Goal: Information Seeking & Learning: Check status

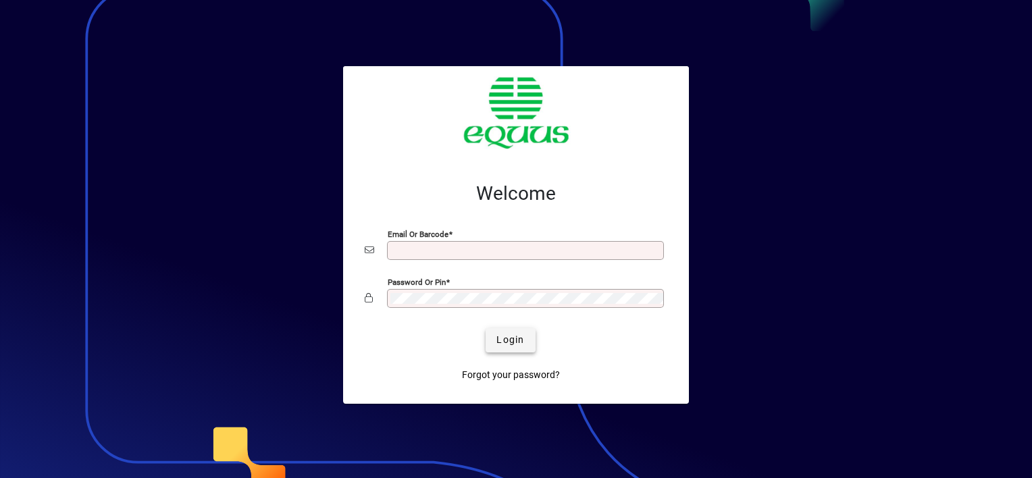
type input "**********"
click at [507, 339] on span "Login" at bounding box center [510, 340] width 28 height 14
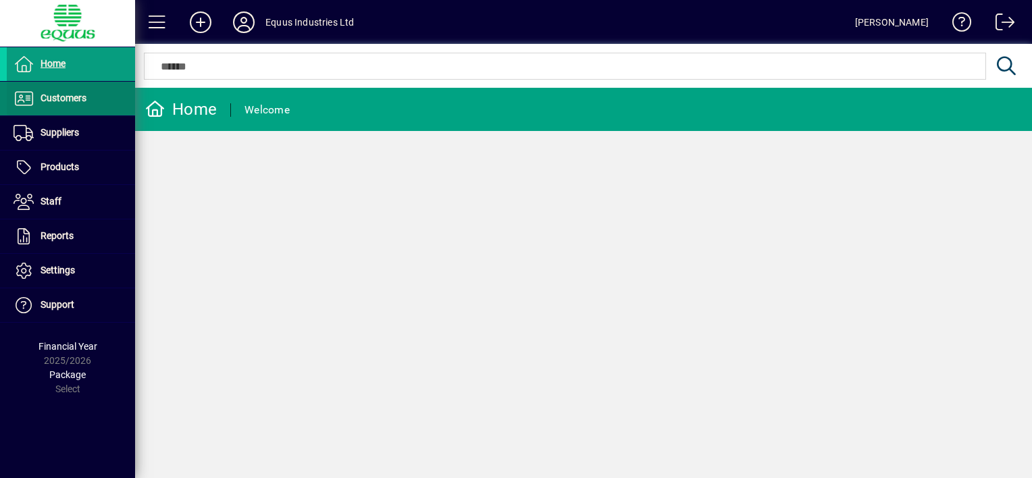
click at [72, 96] on span "Customers" at bounding box center [64, 98] width 46 height 11
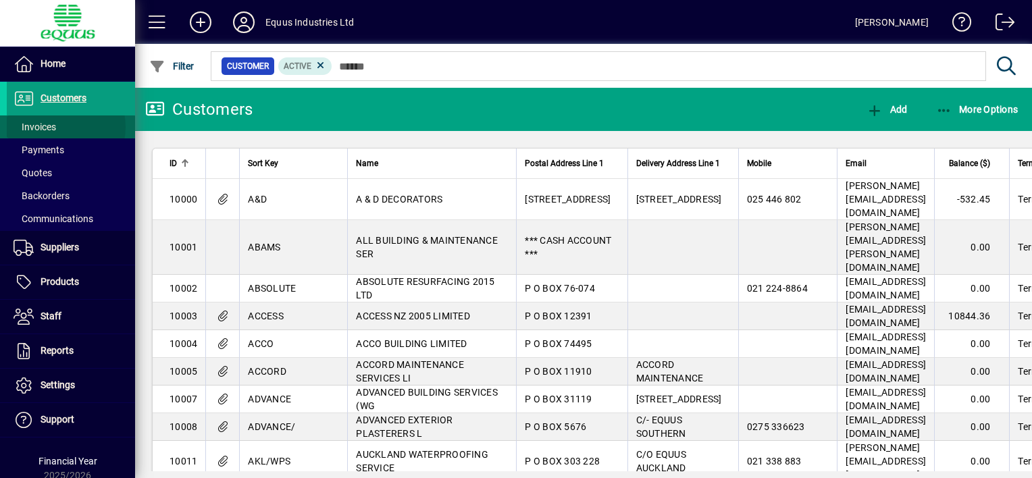
click at [58, 127] on span at bounding box center [71, 127] width 128 height 32
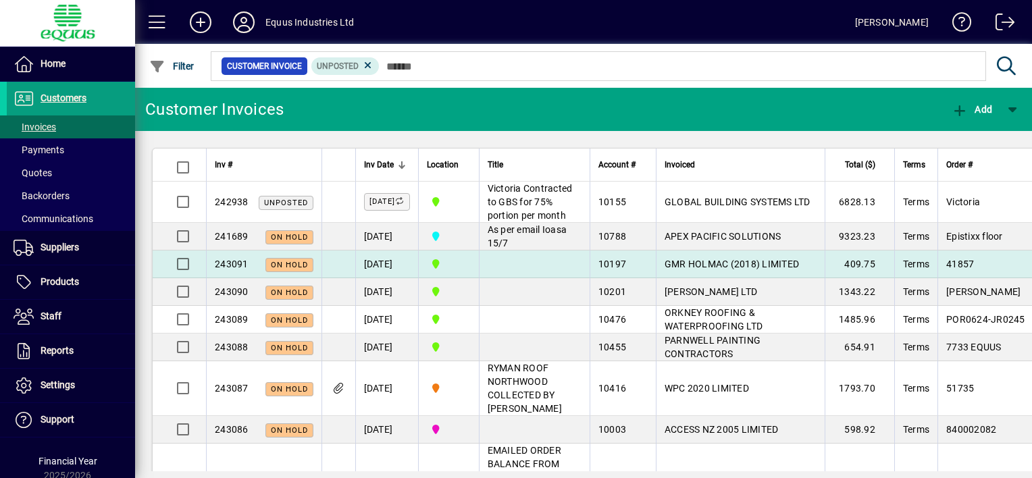
click at [538, 278] on td at bounding box center [534, 265] width 111 height 28
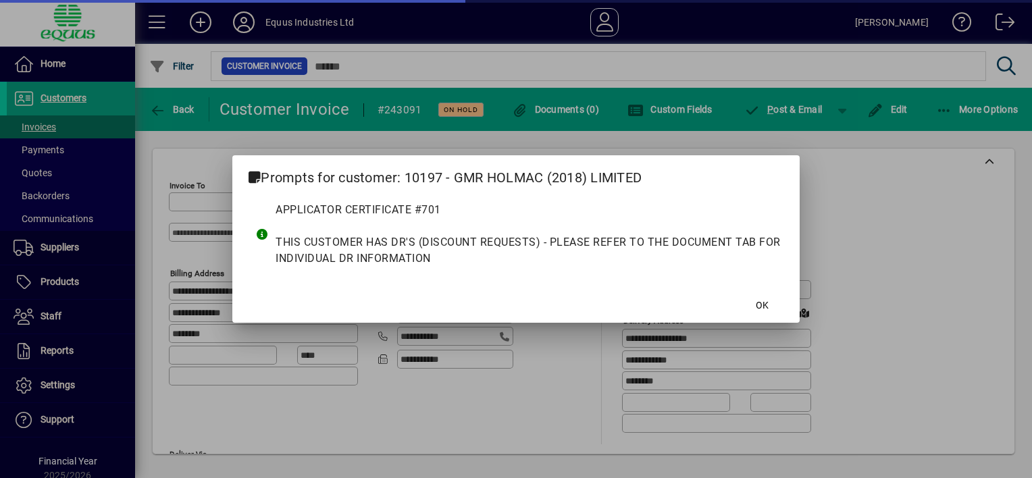
type input "**********"
click at [765, 303] on span "OK" at bounding box center [762, 306] width 13 height 14
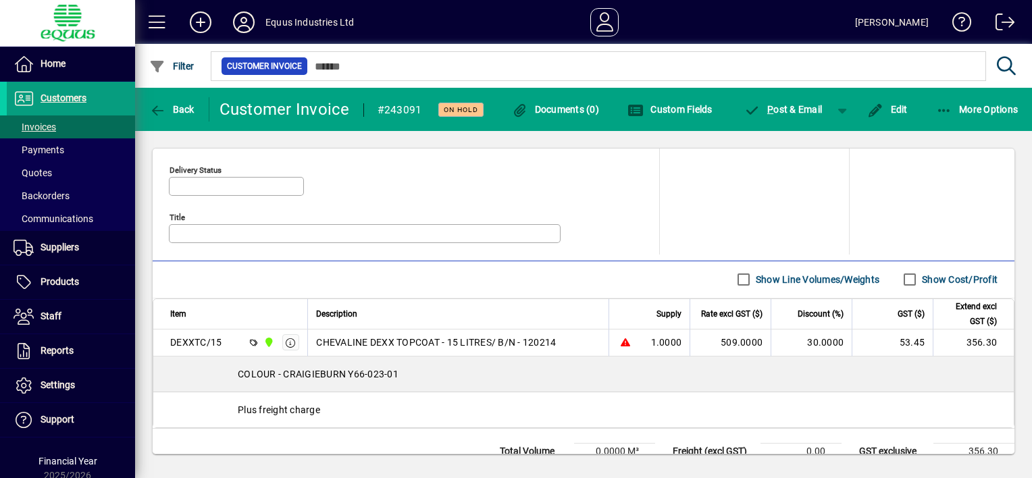
scroll to position [629, 0]
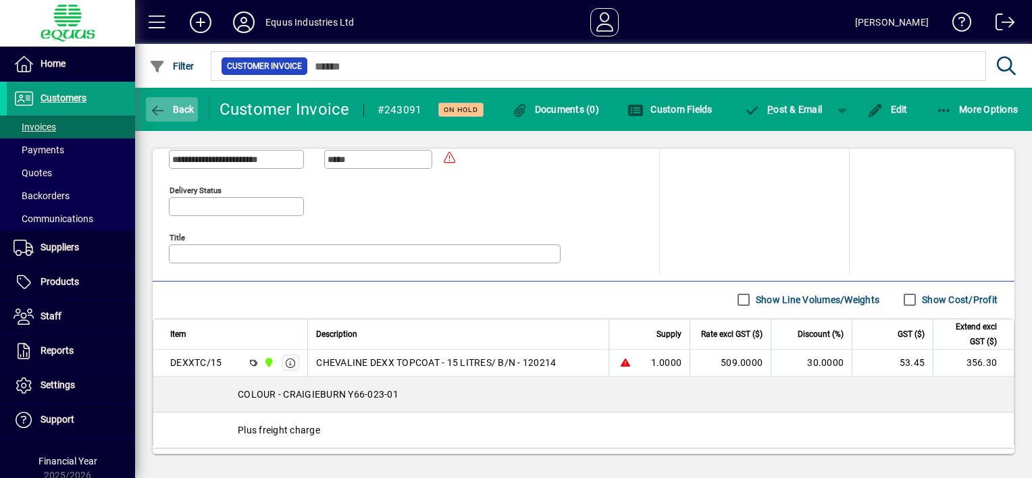
click at [157, 107] on icon "button" at bounding box center [157, 111] width 17 height 14
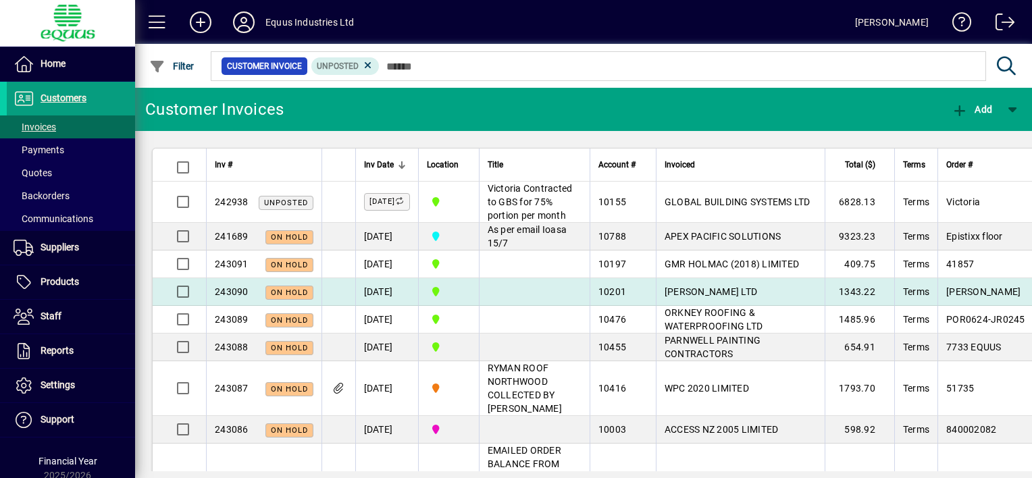
click at [550, 306] on td at bounding box center [534, 292] width 111 height 28
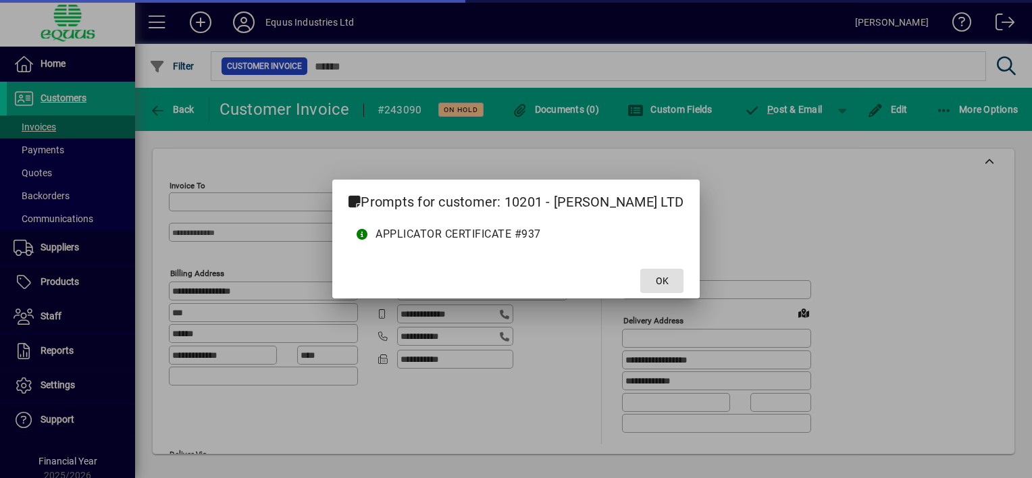
type input "**********"
click at [656, 278] on span "OK" at bounding box center [662, 281] width 13 height 14
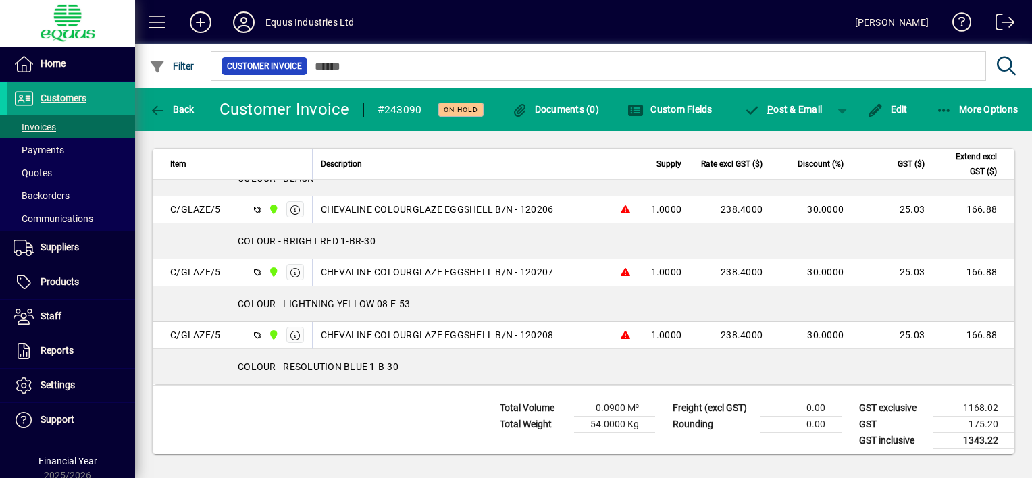
scroll to position [848, 0]
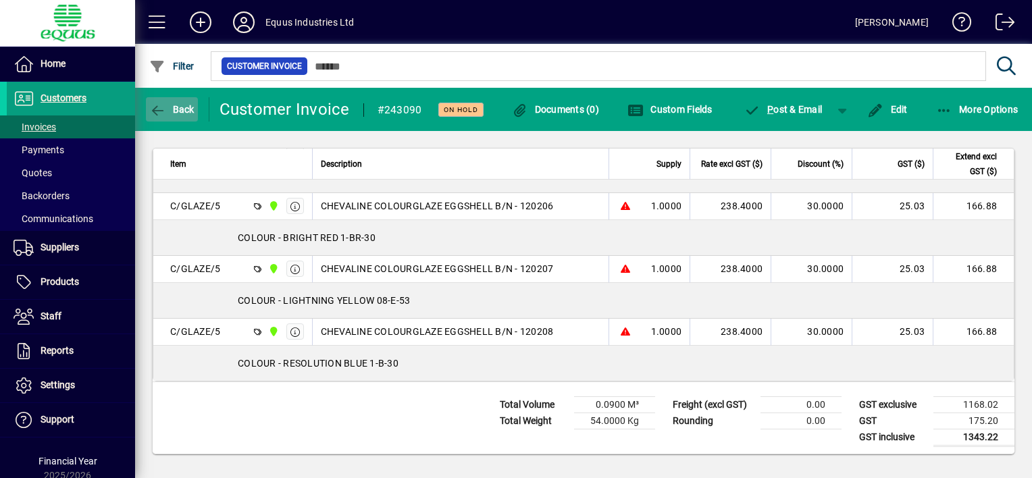
click at [163, 104] on icon "button" at bounding box center [157, 111] width 17 height 14
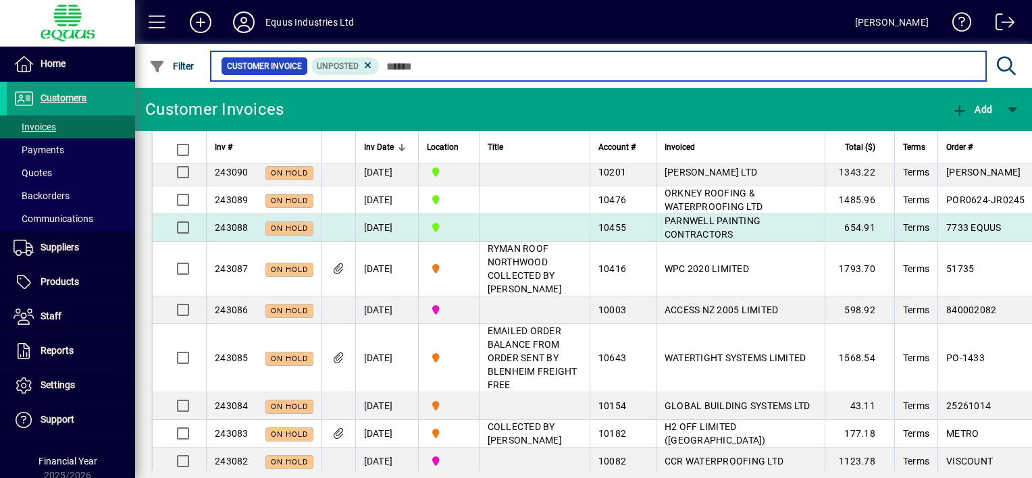
scroll to position [135, 0]
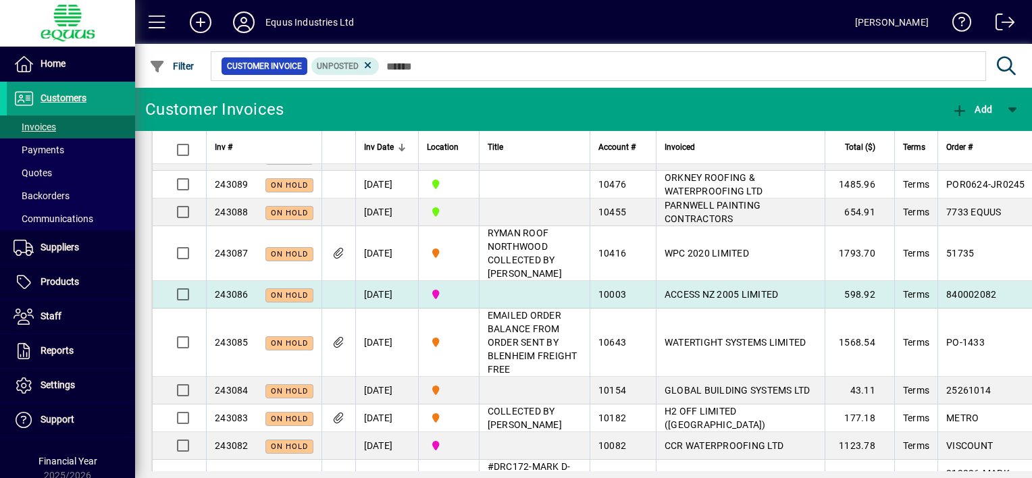
click at [418, 309] on td "[DATE]" at bounding box center [386, 295] width 63 height 28
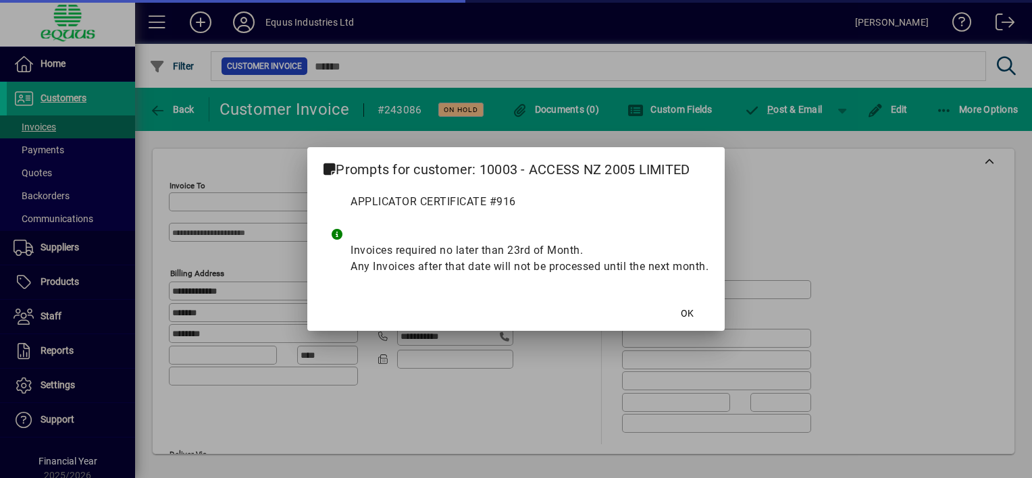
type input "**********"
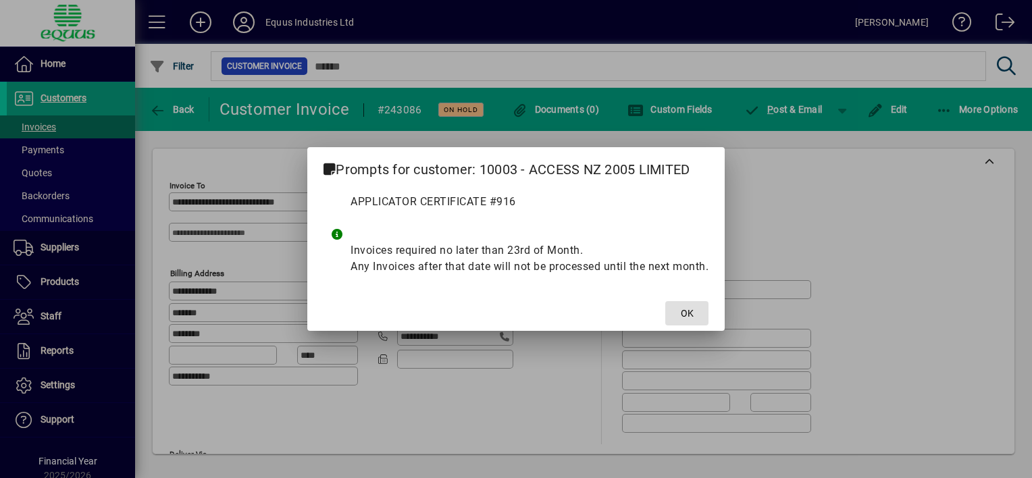
click at [686, 312] on span "OK" at bounding box center [687, 314] width 13 height 14
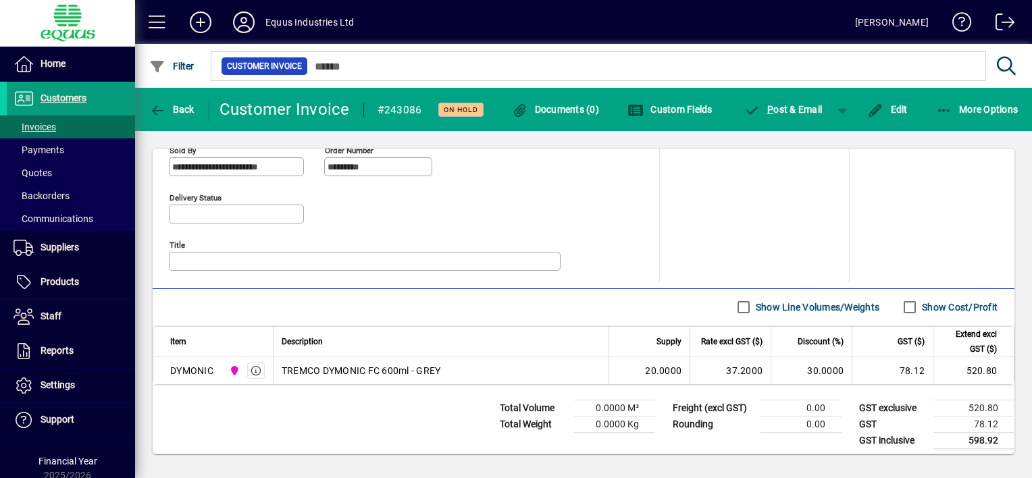
scroll to position [625, 0]
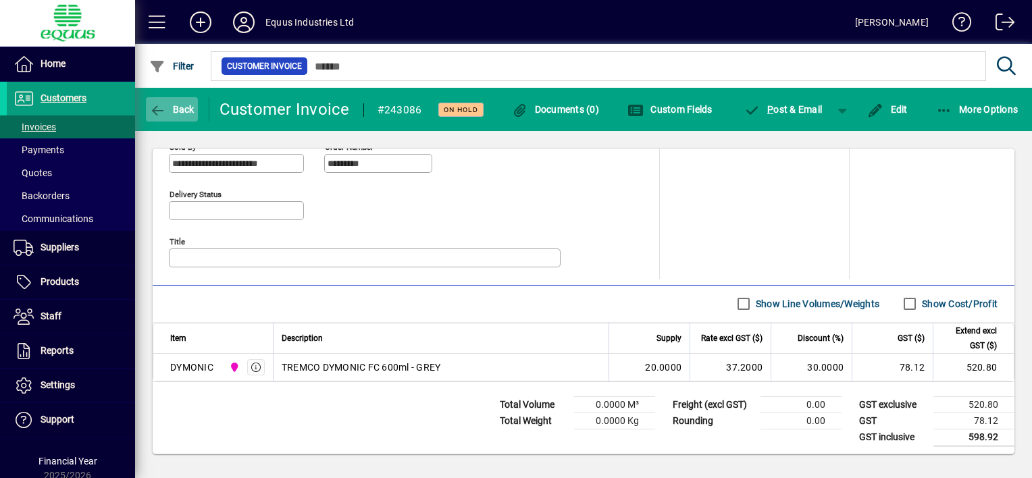
click at [159, 109] on icon "button" at bounding box center [157, 111] width 17 height 14
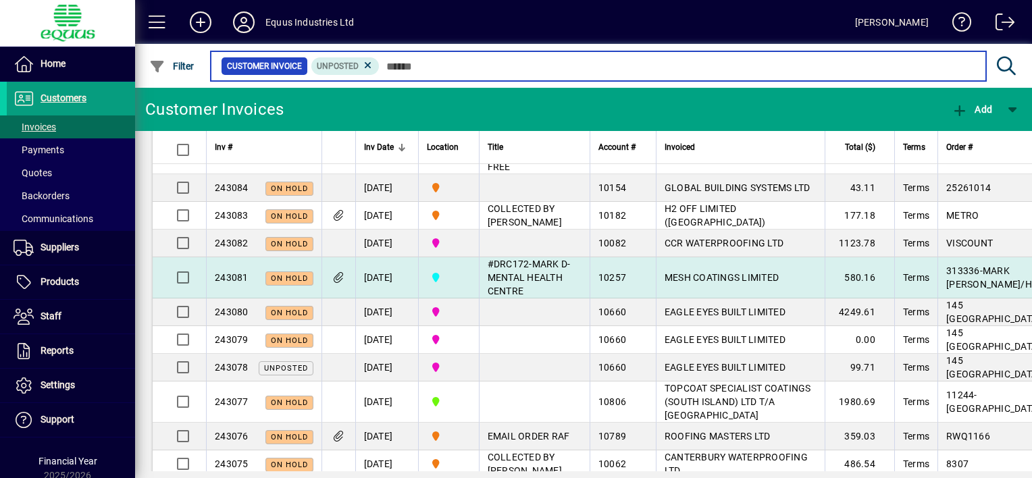
scroll to position [405, 0]
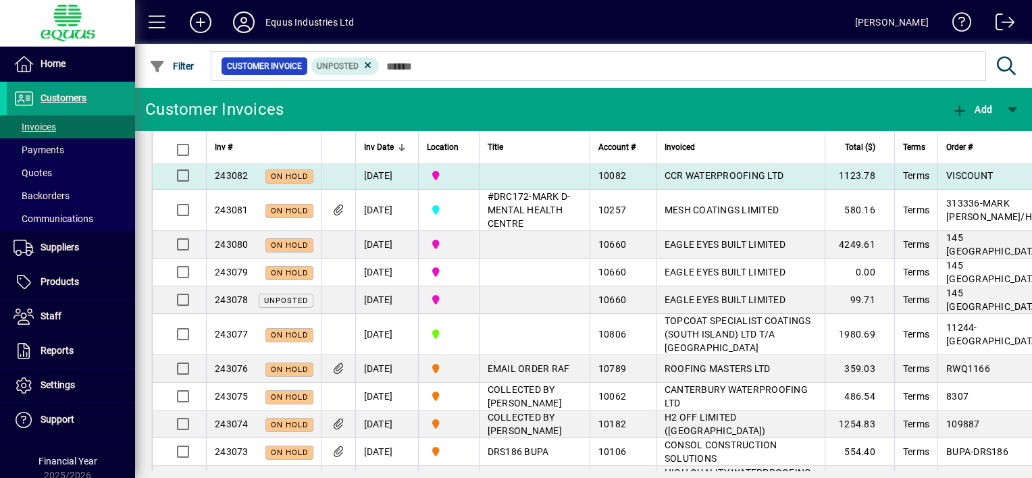
click at [684, 181] on span "CCR WATERPROOFING LTD" at bounding box center [724, 175] width 119 height 11
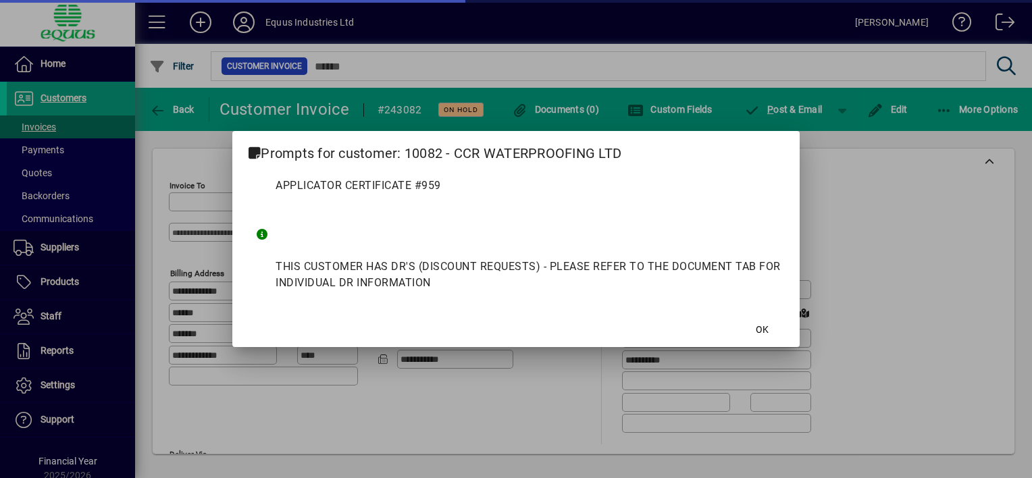
type input "**********"
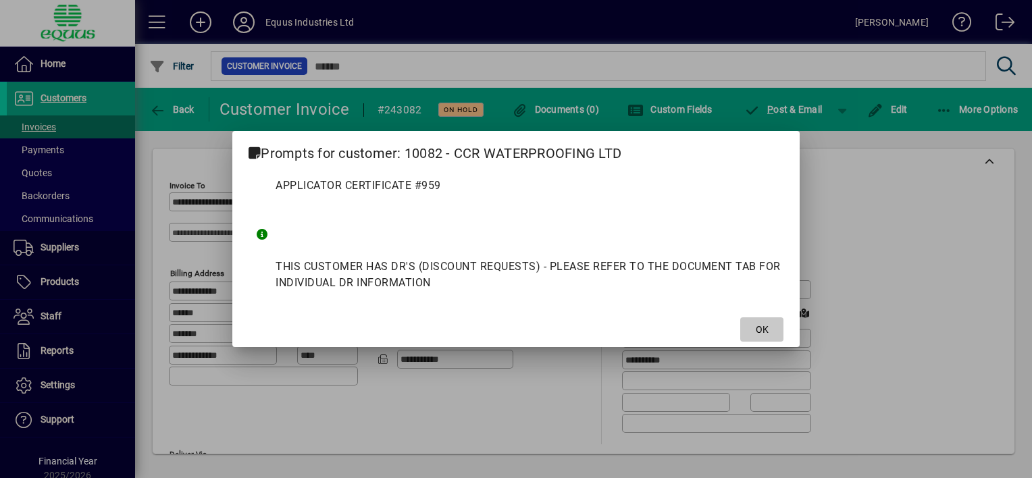
click at [760, 324] on span "OK" at bounding box center [762, 330] width 13 height 14
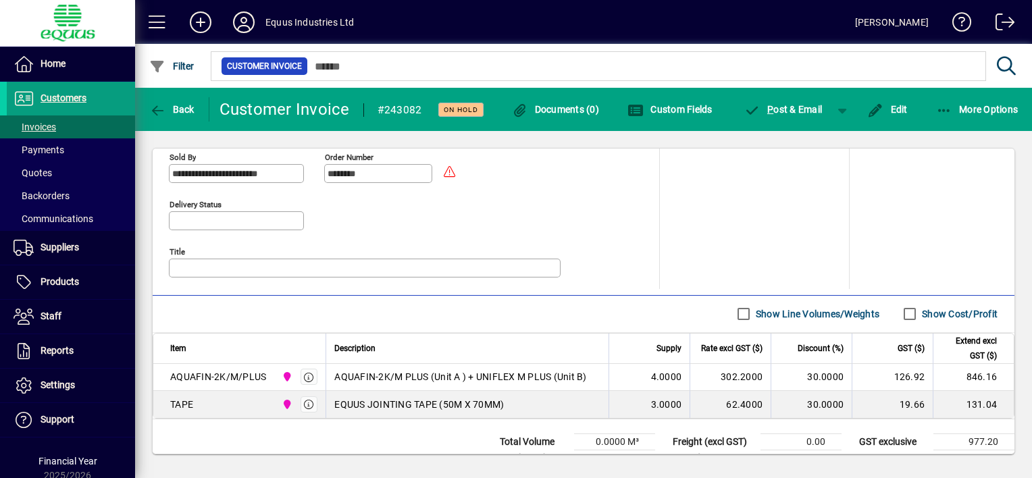
scroll to position [585, 0]
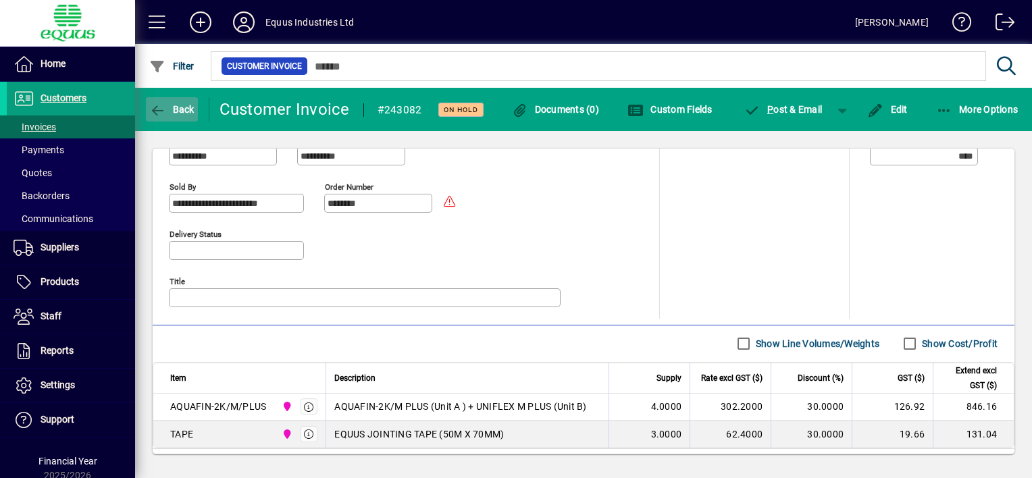
click at [149, 108] on span "button" at bounding box center [172, 109] width 52 height 32
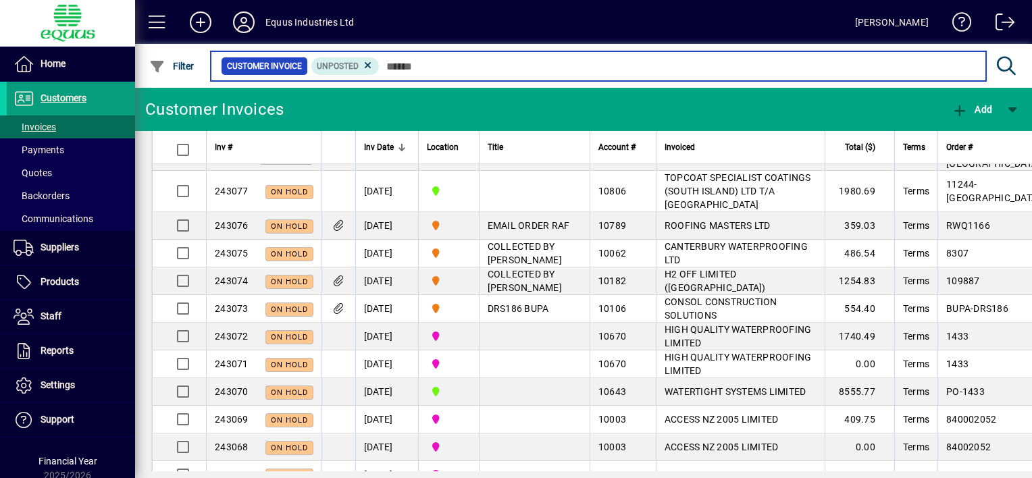
scroll to position [540, 0]
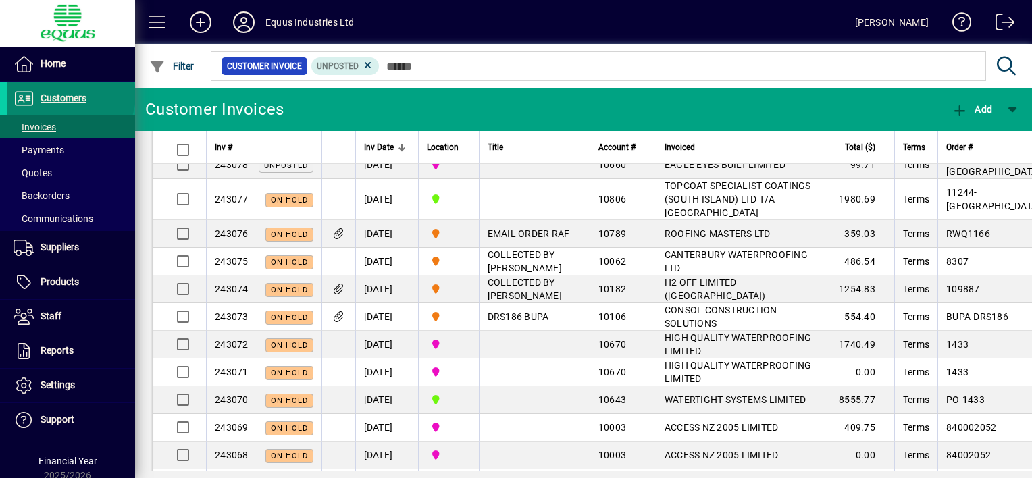
click at [70, 95] on span "Customers" at bounding box center [64, 98] width 46 height 11
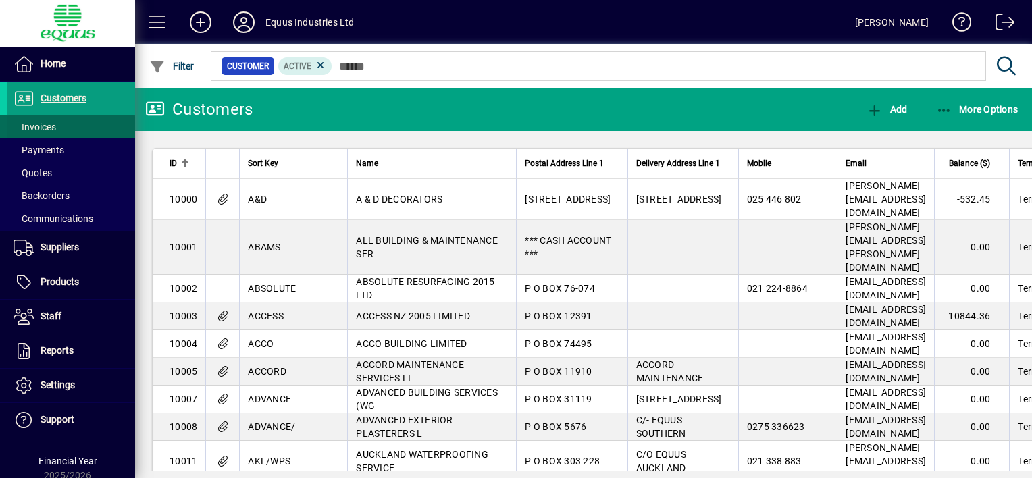
click at [56, 126] on span "Invoices" at bounding box center [31, 127] width 49 height 14
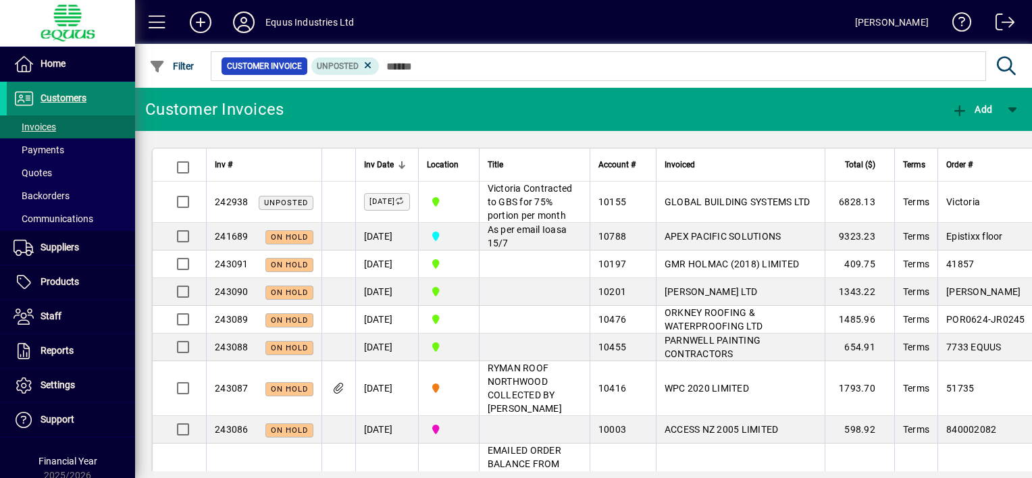
click at [76, 93] on span "Customers" at bounding box center [64, 98] width 46 height 11
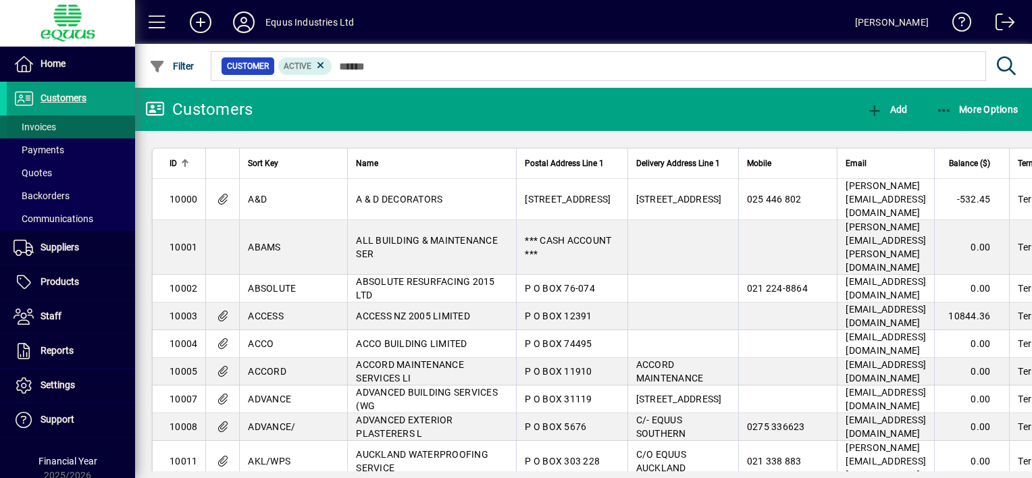
click at [54, 124] on span "Invoices" at bounding box center [35, 127] width 43 height 11
